Goal: Navigation & Orientation: Find specific page/section

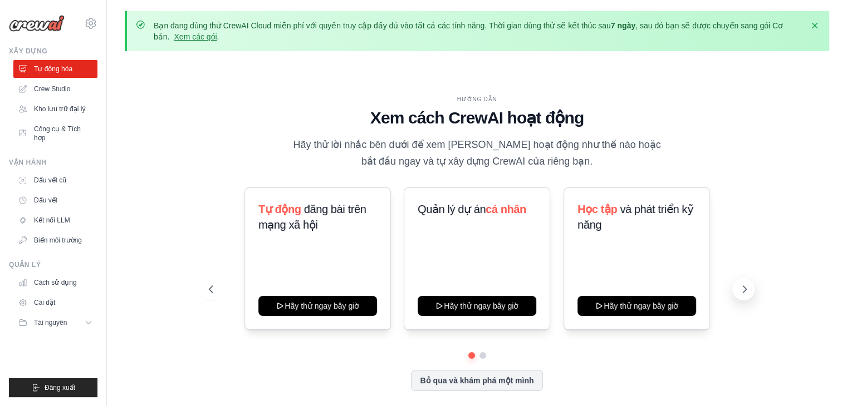
click at [747, 286] on icon at bounding box center [744, 289] width 11 height 11
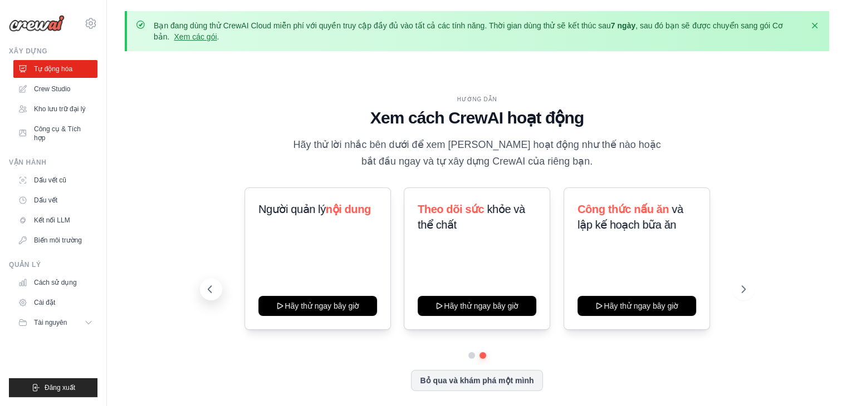
click at [212, 288] on icon at bounding box center [209, 289] width 11 height 11
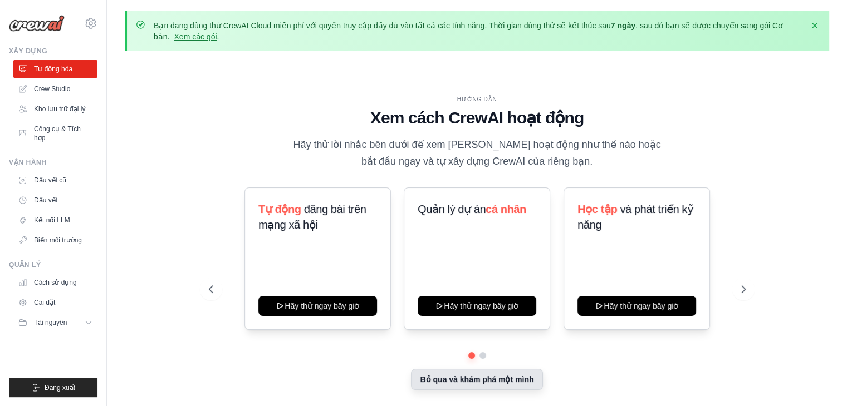
click at [486, 383] on font "Bỏ qua và khám phá một mình" at bounding box center [477, 379] width 114 height 9
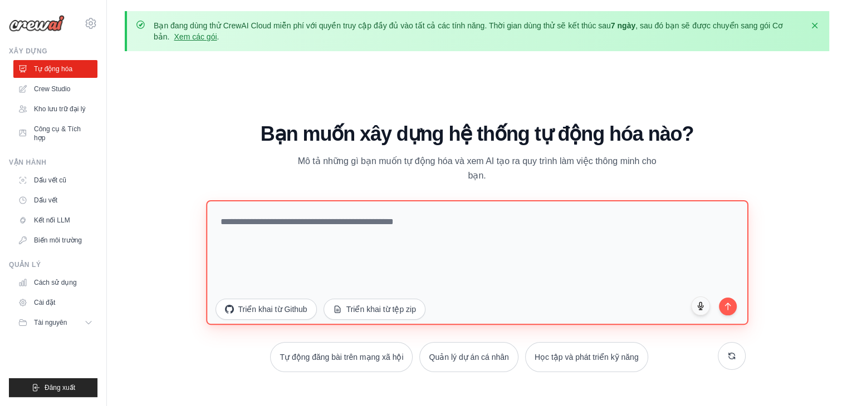
click at [318, 227] on textarea at bounding box center [477, 262] width 542 height 125
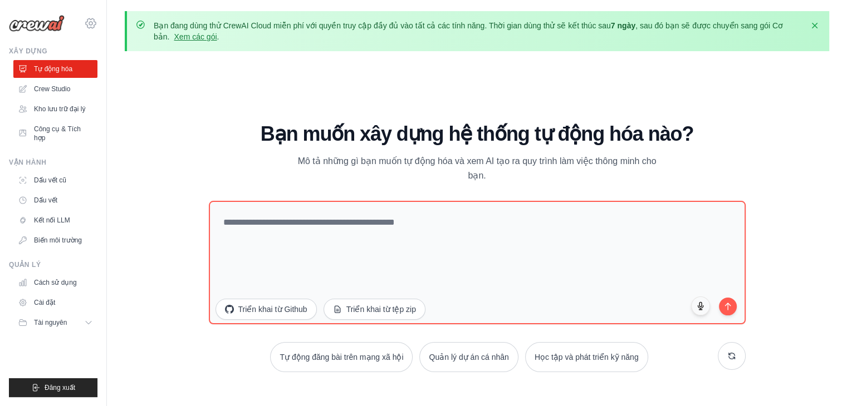
click at [95, 23] on icon at bounding box center [90, 23] width 13 height 13
click at [68, 96] on link "Crew Studio" at bounding box center [56, 89] width 84 height 18
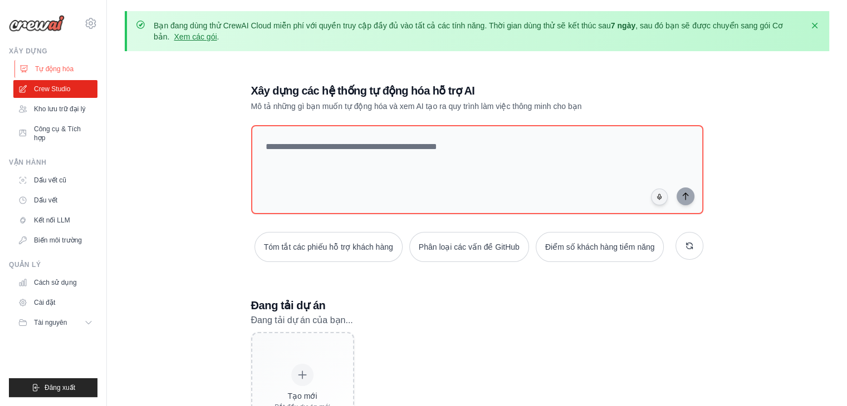
click at [73, 70] on font "Tự động hóa" at bounding box center [54, 69] width 38 height 8
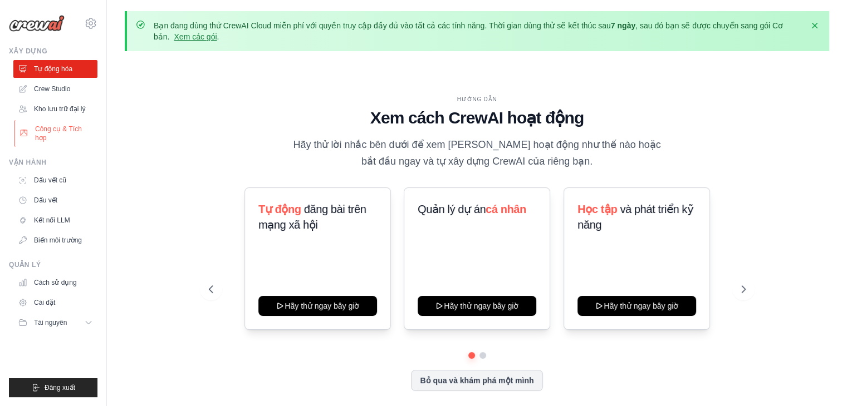
click at [70, 136] on font "Công cụ & Tích hợp" at bounding box center [64, 134] width 59 height 18
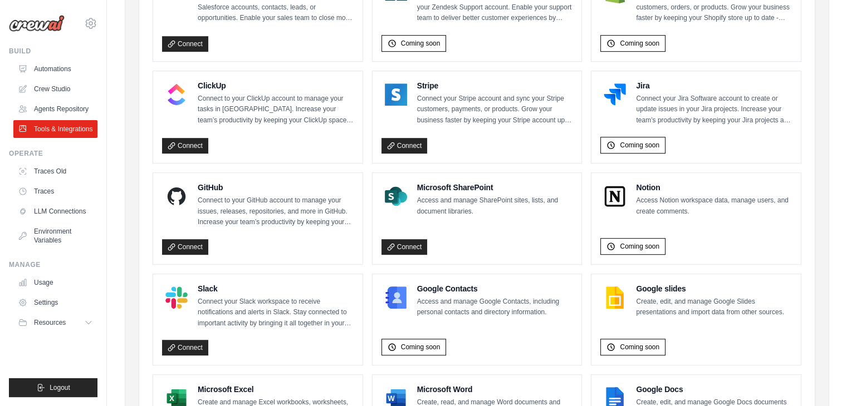
scroll to position [704, 0]
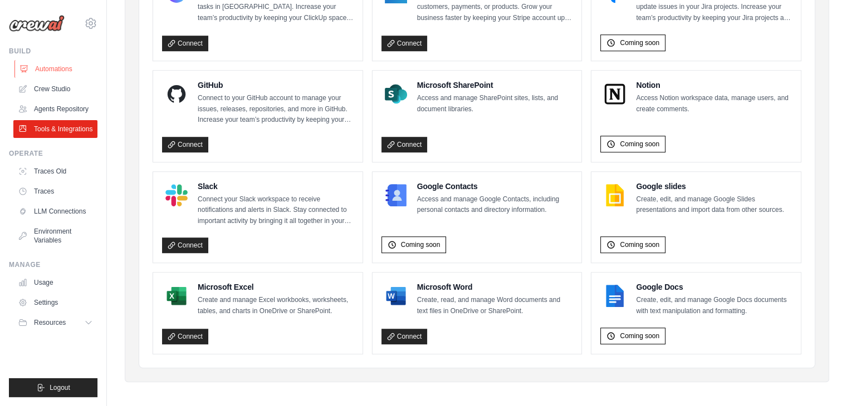
click at [58, 72] on link "Automations" at bounding box center [56, 69] width 84 height 18
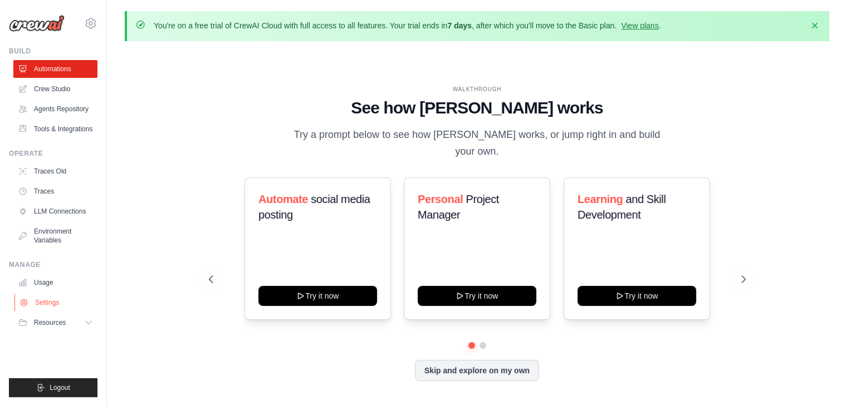
click at [57, 310] on link "Settings" at bounding box center [56, 303] width 84 height 18
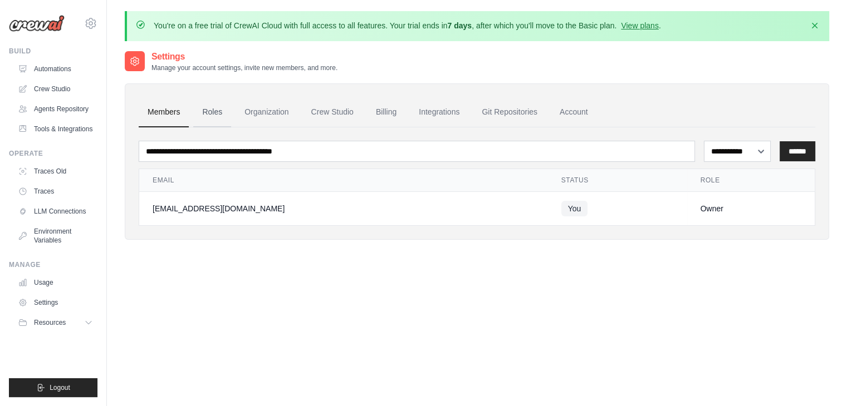
click at [202, 104] on link "Roles" at bounding box center [212, 112] width 38 height 30
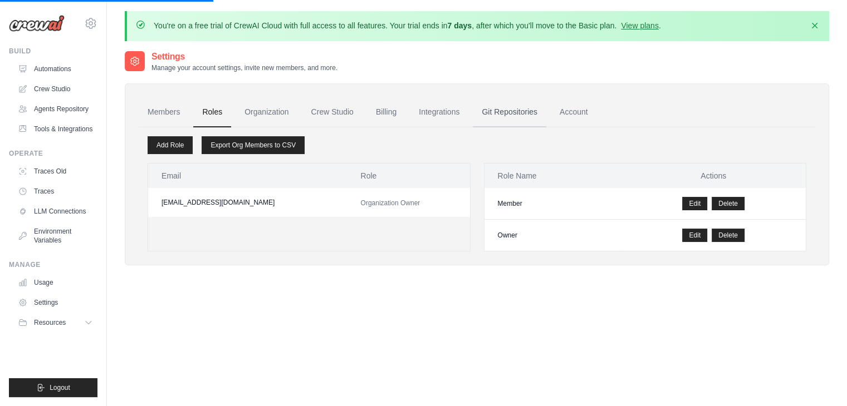
click at [494, 121] on link "Git Repositories" at bounding box center [509, 112] width 73 height 30
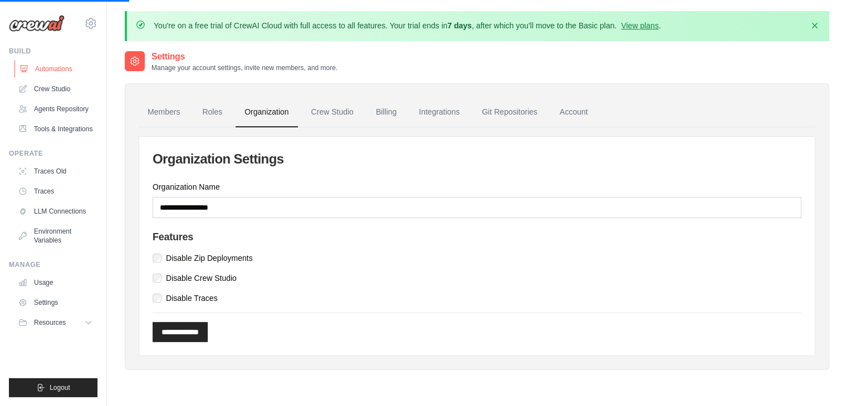
click at [56, 72] on link "Automations" at bounding box center [56, 69] width 84 height 18
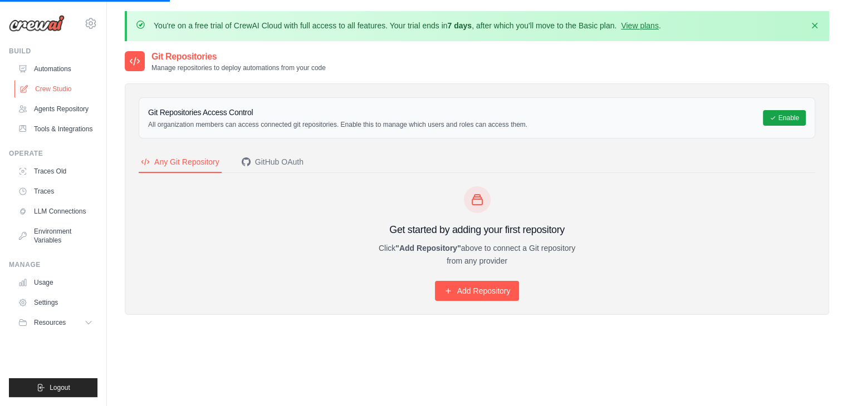
click at [40, 85] on link "Crew Studio" at bounding box center [56, 89] width 84 height 18
